Goal: Task Accomplishment & Management: Manage account settings

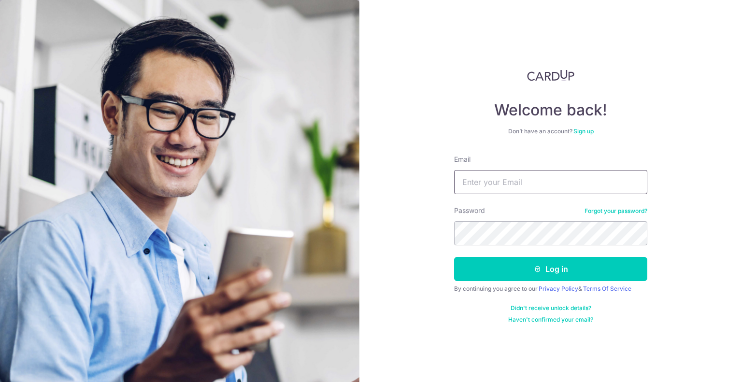
click at [512, 191] on input "Email" at bounding box center [550, 182] width 193 height 24
type input "[EMAIL_ADDRESS][DOMAIN_NAME]"
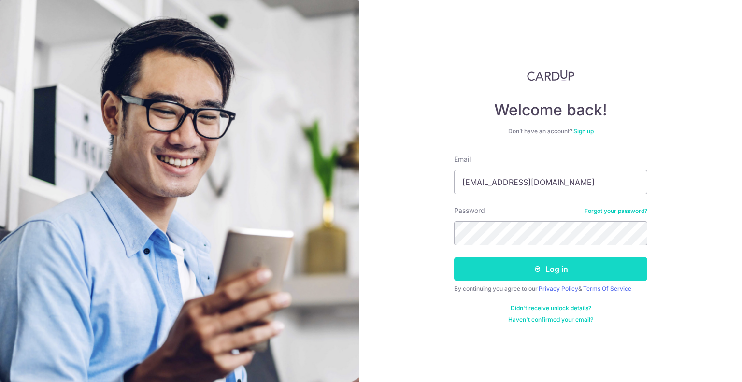
click at [506, 269] on button "Log in" at bounding box center [550, 269] width 193 height 24
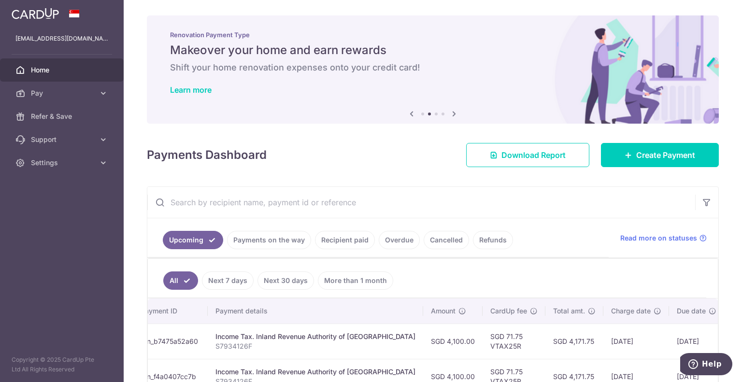
scroll to position [203, 0]
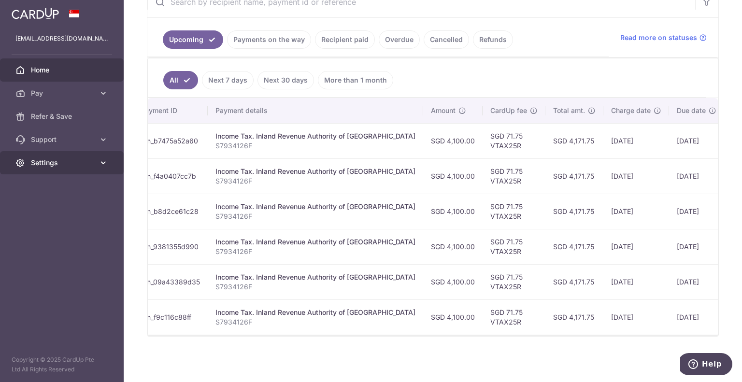
click at [99, 160] on icon at bounding box center [104, 163] width 10 height 10
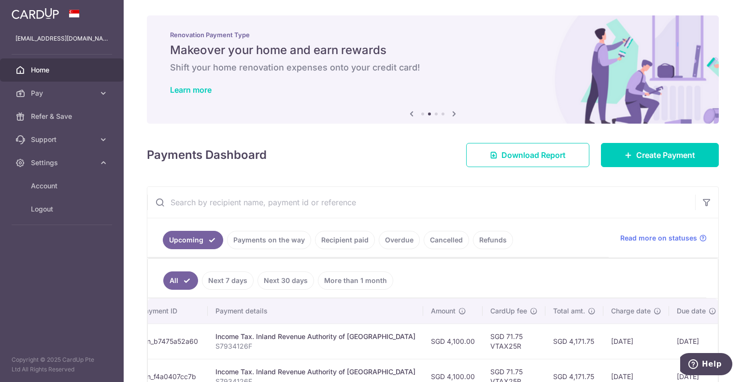
click at [381, 173] on div "× Pause Schedule Pause all future payments in this series Pause just this one p…" at bounding box center [433, 191] width 618 height 382
click at [279, 242] on link "Payments on the way" at bounding box center [269, 240] width 84 height 18
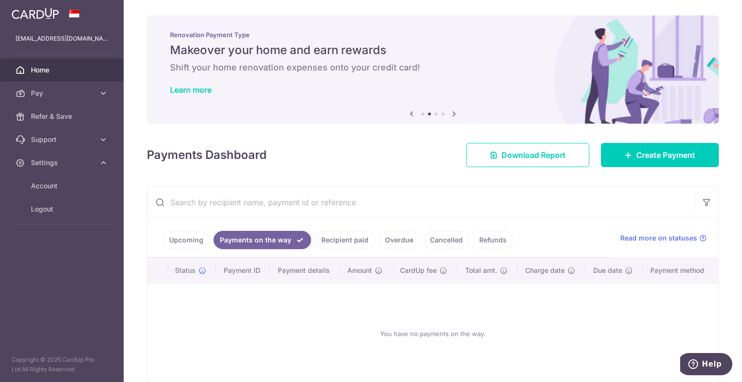
click at [354, 241] on link "Recipient paid" at bounding box center [345, 240] width 60 height 18
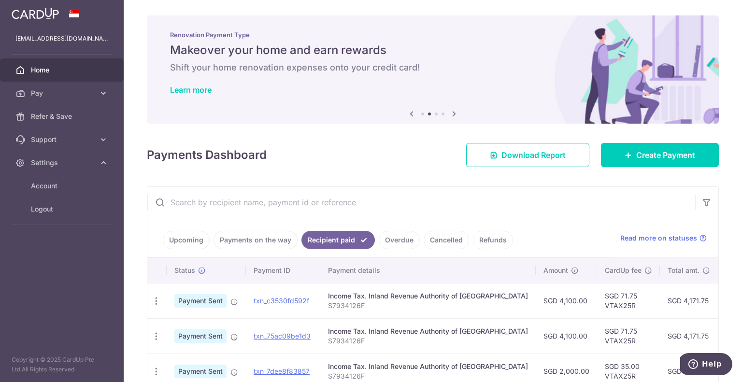
scroll to position [145, 0]
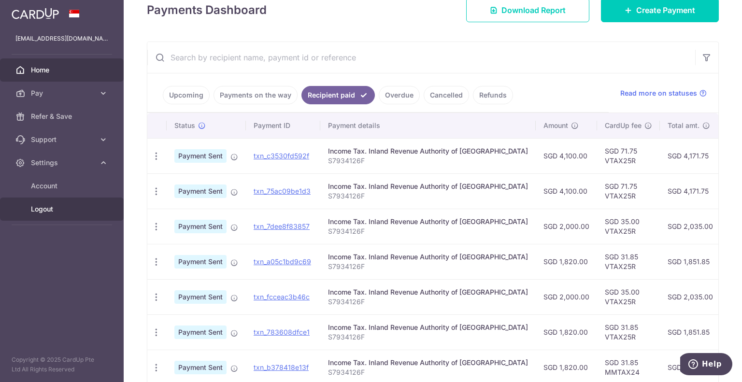
click at [47, 208] on span "Logout" at bounding box center [63, 209] width 64 height 10
